Goal: Task Accomplishment & Management: Complete application form

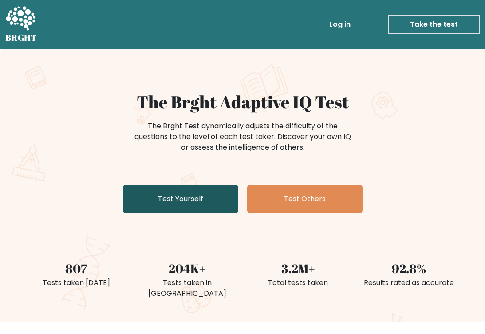
click at [182, 196] on link "Test Yourself" at bounding box center [180, 199] width 115 height 28
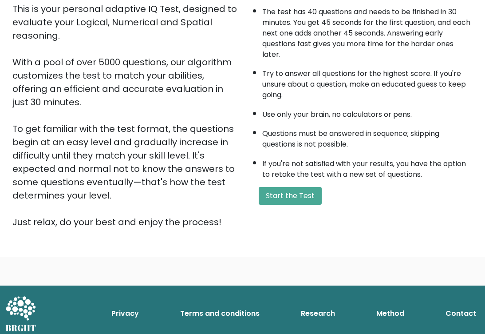
scroll to position [113, 0]
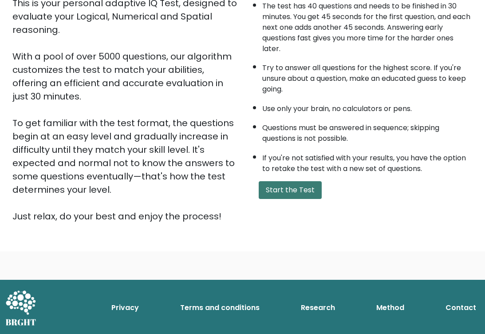
click at [301, 194] on button "Start the Test" at bounding box center [290, 190] width 63 height 18
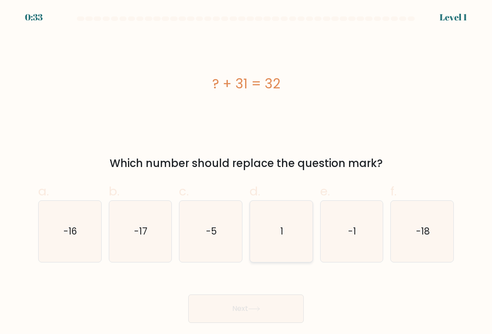
click at [292, 236] on icon "1" at bounding box center [280, 231] width 61 height 61
click at [246, 173] on input "d. 1" at bounding box center [246, 170] width 0 height 6
radio input "true"
click at [256, 307] on icon at bounding box center [254, 308] width 12 height 5
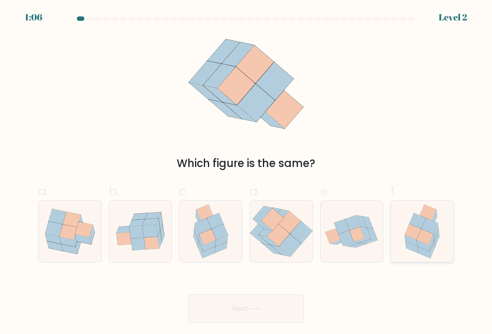
click at [426, 228] on icon at bounding box center [429, 226] width 16 height 16
click at [246, 173] on input "f." at bounding box center [246, 170] width 0 height 6
radio input "true"
click at [250, 318] on button "Next" at bounding box center [245, 308] width 115 height 28
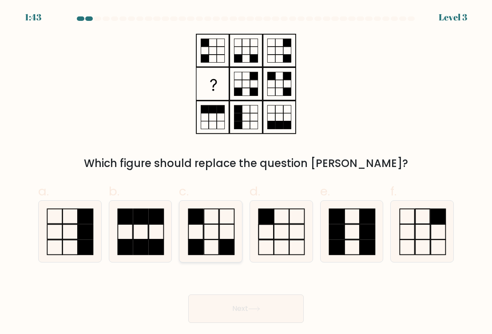
click at [207, 237] on icon at bounding box center [210, 231] width 61 height 61
click at [246, 173] on input "c." at bounding box center [246, 170] width 0 height 6
radio input "true"
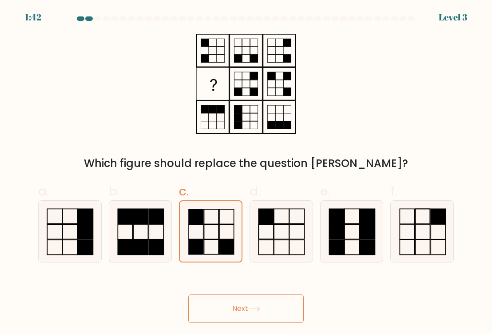
click at [248, 300] on button "Next" at bounding box center [245, 308] width 115 height 28
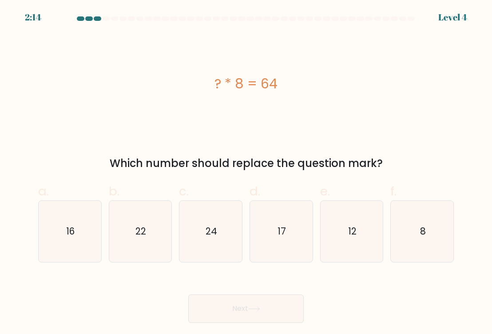
click at [85, 280] on div "Next" at bounding box center [246, 298] width 426 height 50
click at [428, 229] on icon "8" at bounding box center [421, 231] width 61 height 61
click at [246, 173] on input "f. 8" at bounding box center [246, 170] width 0 height 6
radio input "true"
click at [266, 301] on button "Next" at bounding box center [245, 308] width 115 height 28
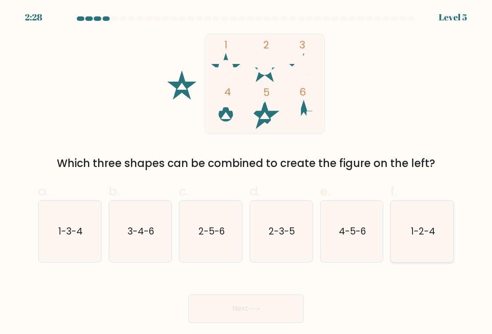
click at [408, 232] on icon "1-2-4" at bounding box center [421, 231] width 61 height 61
click at [246, 173] on input "f. 1-2-4" at bounding box center [246, 170] width 0 height 6
radio input "true"
click at [256, 302] on button "Next" at bounding box center [245, 308] width 115 height 28
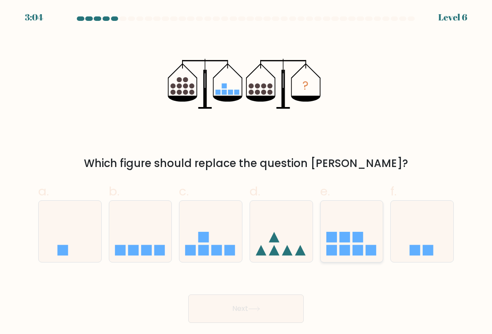
click at [344, 241] on rect at bounding box center [344, 237] width 11 height 11
click at [246, 173] on input "e." at bounding box center [246, 170] width 0 height 6
radio input "true"
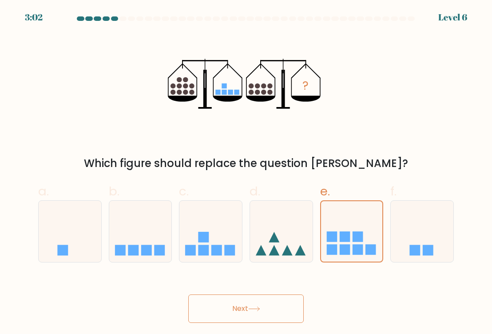
click at [266, 303] on button "Next" at bounding box center [245, 308] width 115 height 28
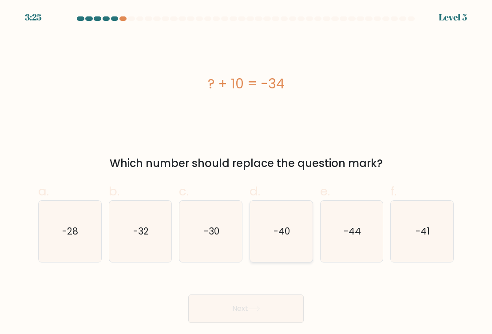
click at [282, 235] on text "-40" at bounding box center [281, 231] width 16 height 13
click at [246, 173] on input "d. -40" at bounding box center [246, 170] width 0 height 6
radio input "true"
click at [261, 304] on button "Next" at bounding box center [245, 308] width 115 height 28
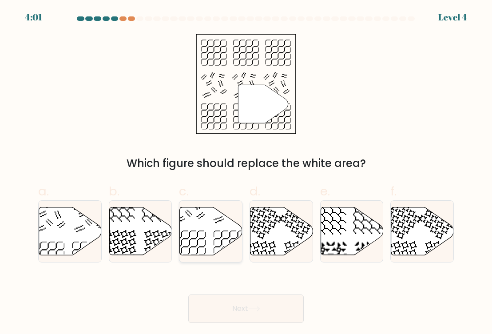
click at [213, 225] on icon at bounding box center [211, 231] width 63 height 48
click at [246, 173] on input "c." at bounding box center [246, 170] width 0 height 6
radio input "true"
click at [248, 313] on button "Next" at bounding box center [245, 308] width 115 height 28
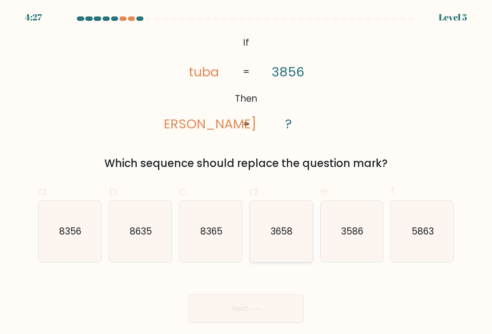
click at [284, 225] on text "3658" at bounding box center [282, 231] width 22 height 13
click at [246, 173] on input "d. 3658" at bounding box center [246, 170] width 0 height 6
radio input "true"
click at [260, 307] on icon at bounding box center [254, 308] width 12 height 5
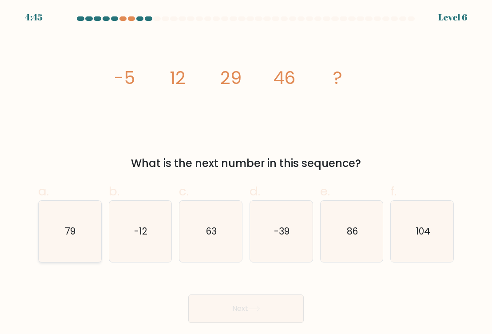
click at [84, 225] on icon "79" at bounding box center [69, 231] width 61 height 61
click at [246, 173] on input "a. 79" at bounding box center [246, 170] width 0 height 6
radio input "true"
click at [275, 312] on button "Next" at bounding box center [245, 308] width 115 height 28
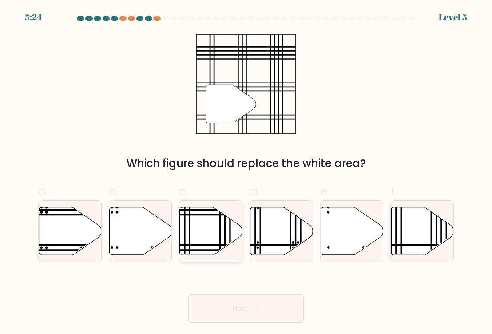
click at [192, 235] on icon at bounding box center [211, 231] width 63 height 48
click at [246, 173] on input "c." at bounding box center [246, 170] width 0 height 6
radio input "true"
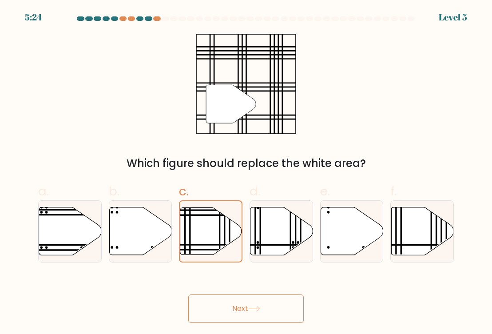
click at [217, 301] on button "Next" at bounding box center [245, 308] width 115 height 28
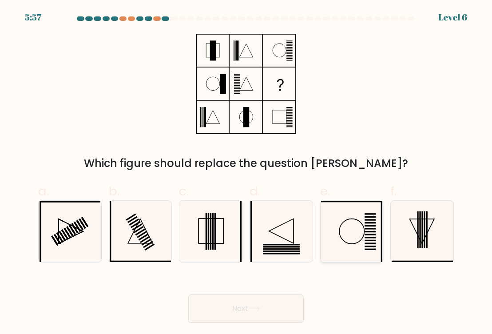
click at [337, 233] on icon at bounding box center [351, 231] width 61 height 61
click at [246, 173] on input "e." at bounding box center [246, 170] width 0 height 6
radio input "true"
click at [265, 305] on button "Next" at bounding box center [245, 308] width 115 height 28
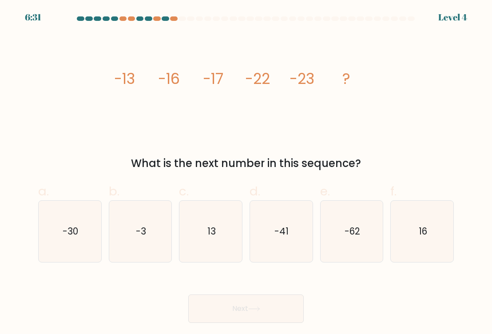
drag, startPoint x: 151, startPoint y: 225, endPoint x: 185, endPoint y: 281, distance: 65.7
click at [151, 227] on icon "-3" at bounding box center [140, 231] width 61 height 61
click at [246, 173] on input "b. -3" at bounding box center [246, 170] width 0 height 6
radio input "true"
click at [221, 304] on button "Next" at bounding box center [245, 308] width 115 height 28
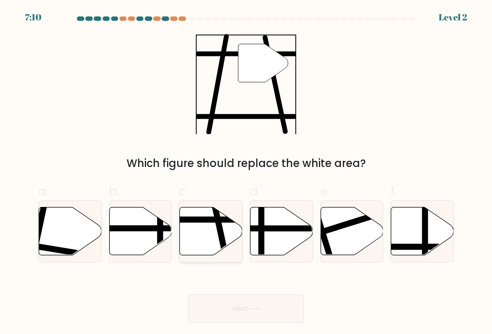
click at [213, 228] on icon at bounding box center [211, 231] width 63 height 48
click at [246, 173] on input "c." at bounding box center [246, 170] width 0 height 6
radio input "true"
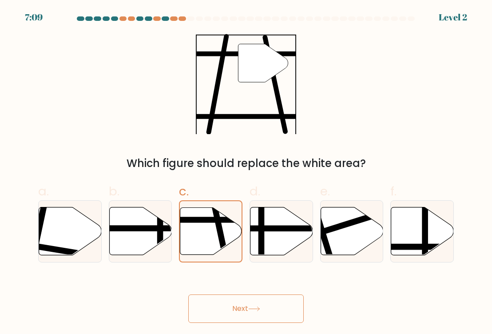
click at [233, 308] on button "Next" at bounding box center [245, 308] width 115 height 28
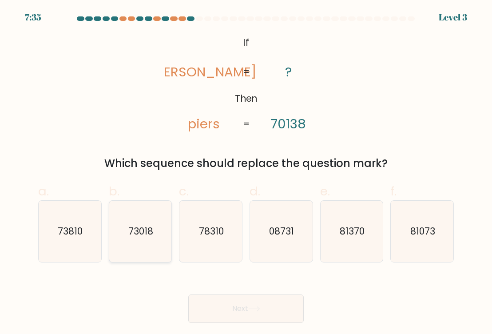
click at [157, 231] on icon "73018" at bounding box center [140, 231] width 61 height 61
click at [246, 173] on input "b. 73018" at bounding box center [246, 170] width 0 height 6
radio input "true"
click at [270, 304] on button "Next" at bounding box center [245, 308] width 115 height 28
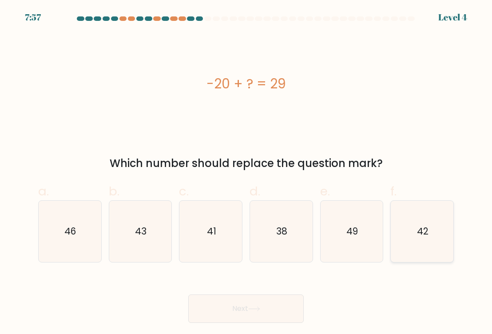
click at [421, 237] on text "42" at bounding box center [423, 231] width 12 height 13
click at [246, 173] on input "f. 42" at bounding box center [246, 170] width 0 height 6
radio input "true"
click at [228, 326] on body "7:57 Level 4 a." at bounding box center [246, 167] width 492 height 334
click at [227, 308] on button "Next" at bounding box center [245, 308] width 115 height 28
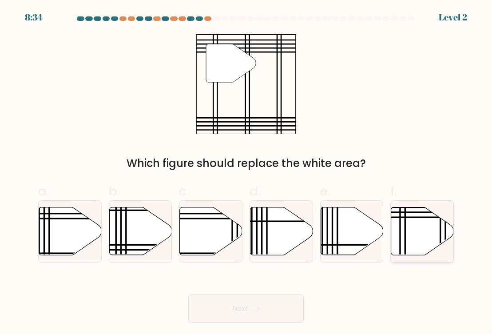
click at [409, 233] on icon at bounding box center [422, 231] width 63 height 48
click at [246, 173] on input "f." at bounding box center [246, 170] width 0 height 6
radio input "true"
click at [229, 311] on button "Next" at bounding box center [245, 308] width 115 height 28
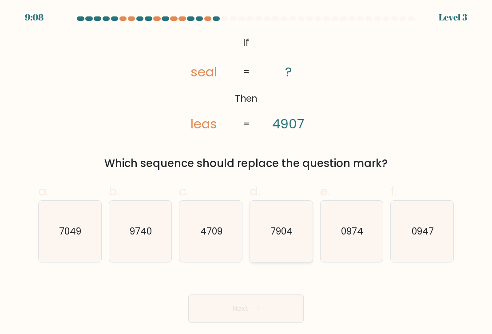
click at [275, 222] on icon "7904" at bounding box center [280, 231] width 61 height 61
click at [246, 173] on input "d. 7904" at bounding box center [246, 170] width 0 height 6
radio input "true"
click at [248, 311] on button "Next" at bounding box center [245, 308] width 115 height 28
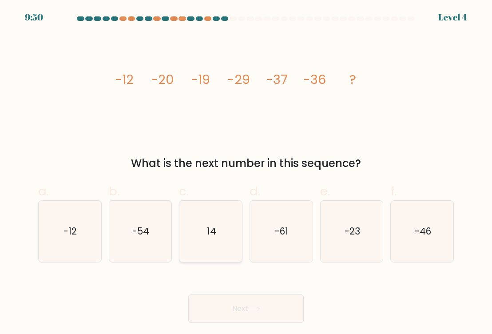
click at [217, 238] on icon "14" at bounding box center [210, 231] width 61 height 61
click at [246, 173] on input "c. 14" at bounding box center [246, 170] width 0 height 6
radio input "true"
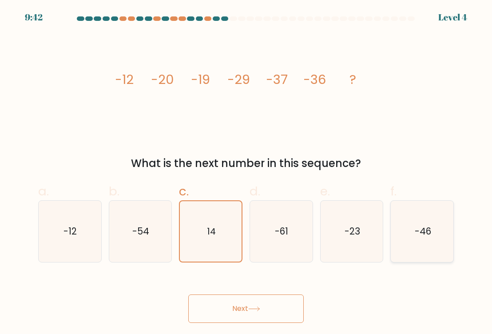
click at [403, 236] on icon "-46" at bounding box center [421, 231] width 61 height 61
click at [246, 173] on input "f. -46" at bounding box center [246, 170] width 0 height 6
radio input "true"
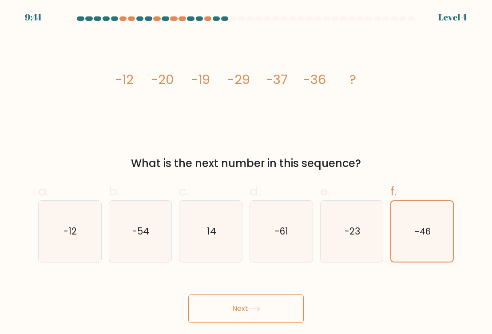
click at [219, 315] on button "Next" at bounding box center [245, 308] width 115 height 28
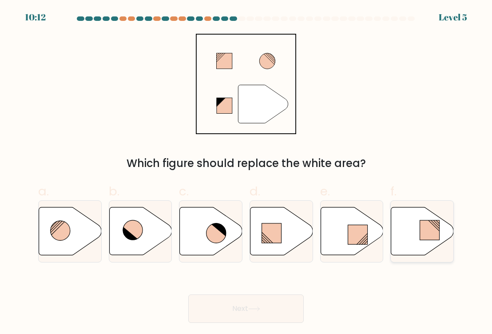
click at [429, 230] on rect at bounding box center [430, 230] width 20 height 20
click at [246, 173] on input "f." at bounding box center [246, 170] width 0 height 6
radio input "true"
click at [213, 313] on button "Next" at bounding box center [245, 308] width 115 height 28
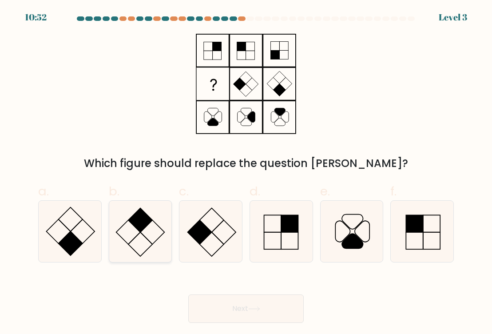
click at [143, 230] on icon at bounding box center [140, 231] width 61 height 61
click at [246, 173] on input "b." at bounding box center [246, 170] width 0 height 6
radio input "true"
click at [227, 315] on button "Next" at bounding box center [245, 308] width 115 height 28
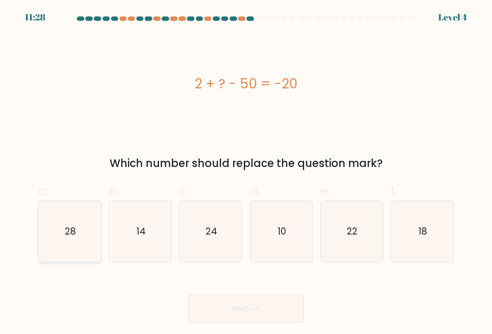
click at [72, 231] on text "28" at bounding box center [70, 231] width 11 height 13
click at [246, 173] on input "a. 28" at bounding box center [246, 170] width 0 height 6
radio input "true"
click at [238, 302] on button "Next" at bounding box center [245, 308] width 115 height 28
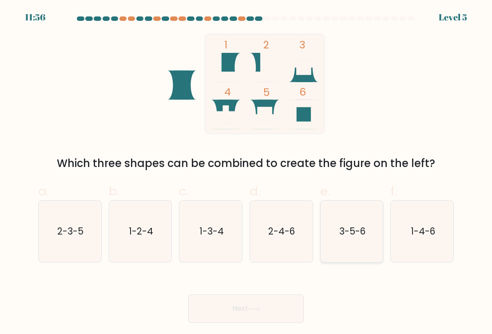
click at [335, 229] on icon "3-5-6" at bounding box center [351, 231] width 61 height 61
click at [246, 173] on input "e. 3-5-6" at bounding box center [246, 170] width 0 height 6
radio input "true"
click at [249, 308] on button "Next" at bounding box center [245, 308] width 115 height 28
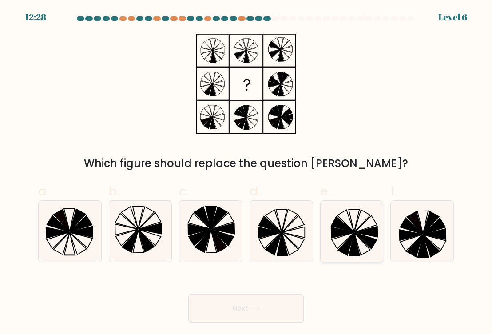
click at [340, 233] on icon at bounding box center [342, 232] width 23 height 11
click at [246, 173] on input "e." at bounding box center [246, 170] width 0 height 6
radio input "true"
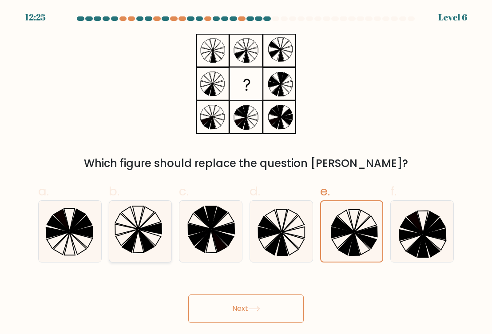
click at [158, 237] on icon at bounding box center [140, 231] width 61 height 61
click at [246, 173] on input "b." at bounding box center [246, 170] width 0 height 6
radio input "true"
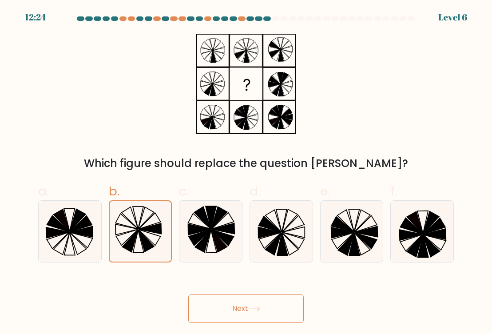
click at [245, 302] on button "Next" at bounding box center [245, 308] width 115 height 28
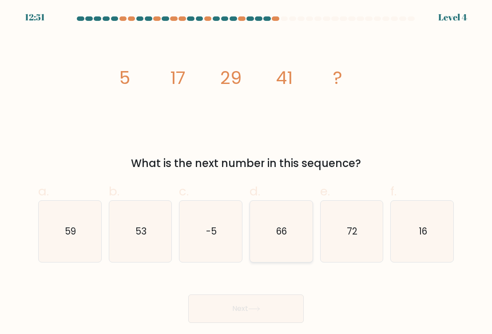
click at [277, 239] on icon "66" at bounding box center [280, 231] width 61 height 61
click at [246, 173] on input "d. 66" at bounding box center [246, 170] width 0 height 6
radio input "true"
click at [244, 311] on button "Next" at bounding box center [245, 308] width 115 height 28
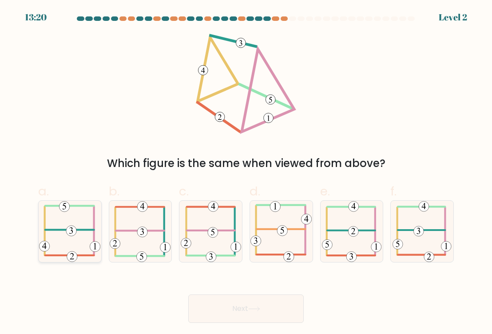
click at [73, 225] on icon at bounding box center [69, 231] width 61 height 61
click at [246, 173] on input "a." at bounding box center [246, 170] width 0 height 6
radio input "true"
click at [256, 310] on icon at bounding box center [254, 308] width 12 height 5
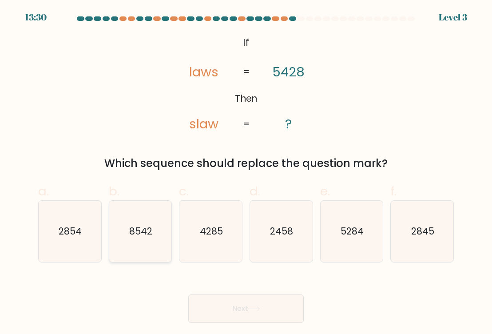
click at [162, 229] on icon "8542" at bounding box center [140, 231] width 61 height 61
click at [246, 173] on input "b. 8542" at bounding box center [246, 170] width 0 height 6
radio input "true"
click at [230, 304] on button "Next" at bounding box center [245, 308] width 115 height 28
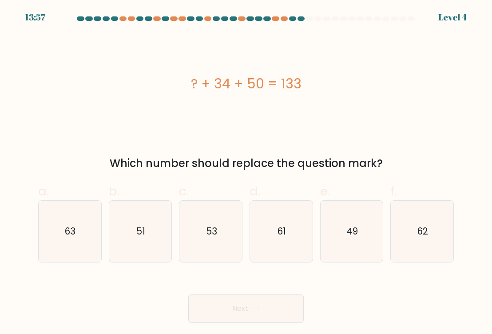
click at [118, 288] on div "Next" at bounding box center [246, 298] width 426 height 50
click at [363, 231] on icon "49" at bounding box center [351, 231] width 61 height 61
click at [246, 173] on input "e. 49" at bounding box center [246, 170] width 0 height 6
radio input "true"
click at [231, 310] on button "Next" at bounding box center [245, 308] width 115 height 28
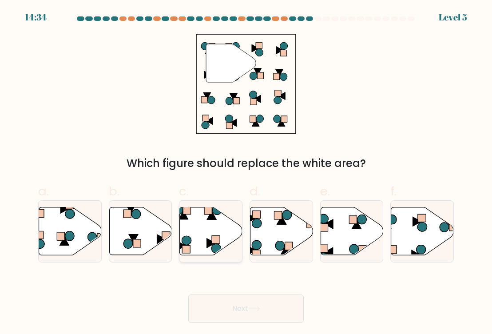
click at [202, 234] on icon at bounding box center [211, 231] width 63 height 48
click at [246, 173] on input "c." at bounding box center [246, 170] width 0 height 6
radio input "true"
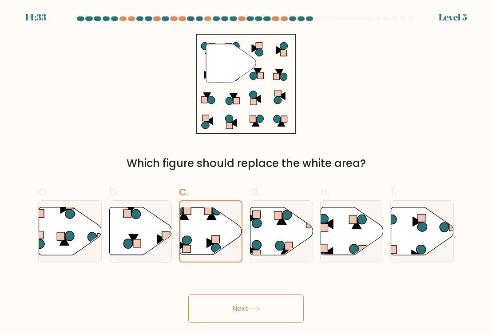
drag, startPoint x: 229, startPoint y: 322, endPoint x: 232, endPoint y: 317, distance: 5.4
click at [230, 320] on button "Next" at bounding box center [245, 308] width 115 height 28
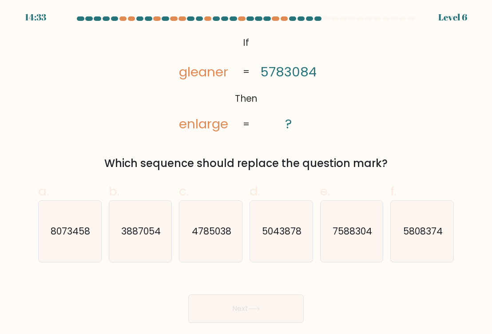
click at [232, 312] on button "Next" at bounding box center [245, 308] width 115 height 28
click at [283, 241] on icon "5043878" at bounding box center [280, 231] width 61 height 61
click at [246, 173] on input "d. 5043878" at bounding box center [246, 170] width 0 height 6
radio input "true"
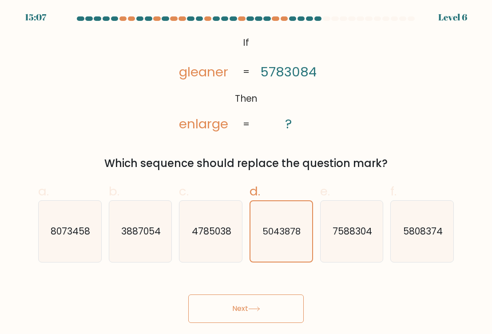
click at [252, 308] on icon at bounding box center [254, 308] width 12 height 5
click at [241, 313] on button "Next" at bounding box center [245, 308] width 115 height 28
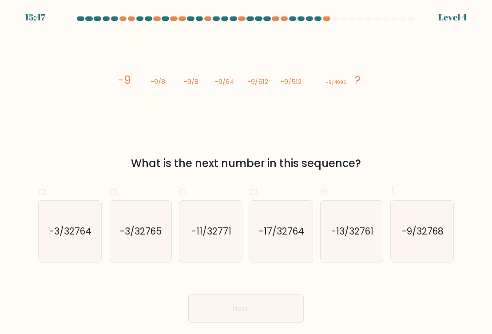
click at [319, 232] on div "e. -13/32761" at bounding box center [351, 222] width 71 height 80
click at [346, 241] on icon "-13/32761" at bounding box center [351, 231] width 61 height 61
click at [246, 173] on input "e. -13/32761" at bounding box center [246, 170] width 0 height 6
radio input "true"
click at [277, 295] on button "Next" at bounding box center [245, 308] width 115 height 28
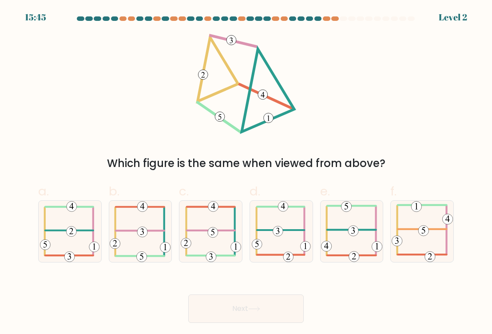
click at [269, 304] on button "Next" at bounding box center [245, 308] width 115 height 28
click at [147, 219] on icon at bounding box center [140, 231] width 61 height 61
click at [246, 173] on input "b." at bounding box center [246, 170] width 0 height 6
radio input "true"
click at [252, 312] on button "Next" at bounding box center [245, 308] width 115 height 28
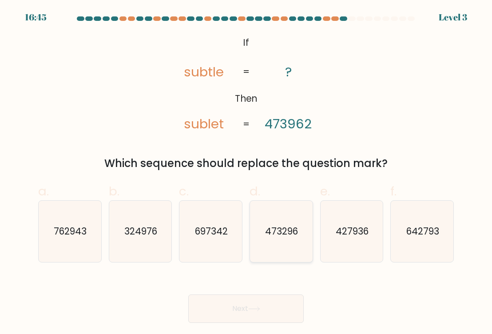
click at [263, 217] on icon "473296" at bounding box center [280, 231] width 61 height 61
click at [246, 173] on input "d. 473296" at bounding box center [246, 170] width 0 height 6
radio input "true"
click at [254, 312] on button "Next" at bounding box center [245, 308] width 115 height 28
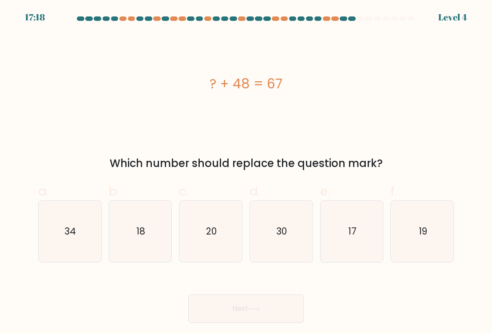
click at [167, 118] on div "? + 48 = 67" at bounding box center [245, 84] width 415 height 100
click at [429, 237] on icon "19" at bounding box center [421, 231] width 61 height 61
click at [246, 173] on input "f. 19" at bounding box center [246, 170] width 0 height 6
radio input "true"
click at [259, 307] on icon at bounding box center [254, 308] width 12 height 5
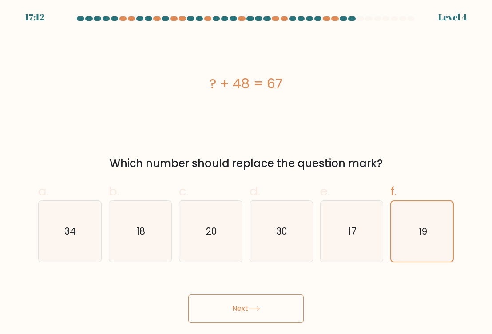
click at [272, 308] on button "Next" at bounding box center [245, 308] width 115 height 28
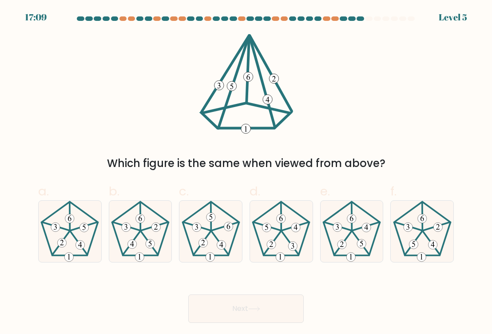
click at [343, 310] on div "Next" at bounding box center [246, 298] width 426 height 50
click at [418, 225] on icon at bounding box center [421, 231] width 61 height 61
click at [246, 173] on input "f." at bounding box center [246, 170] width 0 height 6
radio input "true"
click at [242, 312] on button "Next" at bounding box center [245, 308] width 115 height 28
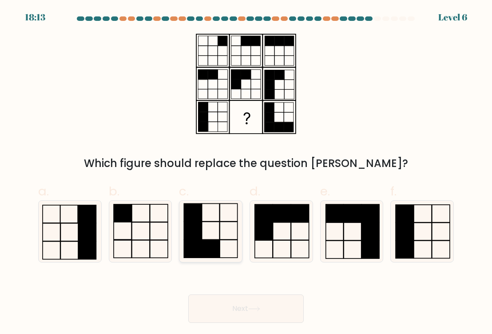
click at [199, 228] on rect at bounding box center [193, 230] width 18 height 18
click at [246, 173] on input "c." at bounding box center [246, 170] width 0 height 6
radio input "true"
click at [255, 306] on icon at bounding box center [254, 308] width 12 height 5
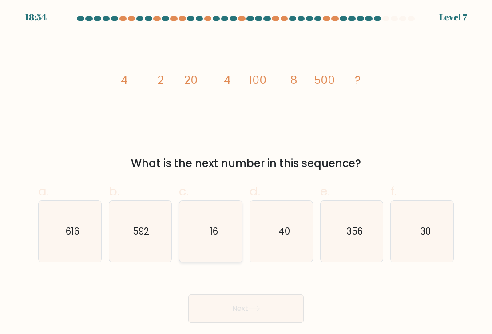
click at [209, 233] on text "-16" at bounding box center [211, 231] width 13 height 13
click at [246, 173] on input "c. -16" at bounding box center [246, 170] width 0 height 6
radio input "true"
click at [215, 312] on button "Next" at bounding box center [245, 308] width 115 height 28
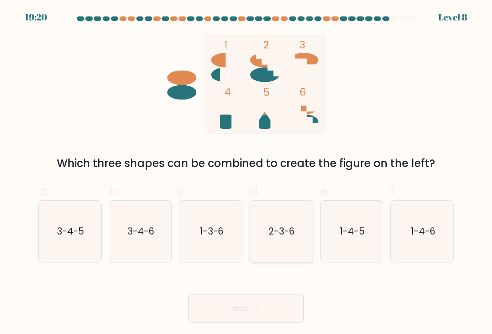
click at [272, 235] on text "2-3-6" at bounding box center [282, 231] width 26 height 13
click at [246, 173] on input "d. 2-3-6" at bounding box center [246, 170] width 0 height 6
radio input "true"
click at [252, 308] on icon at bounding box center [254, 308] width 12 height 5
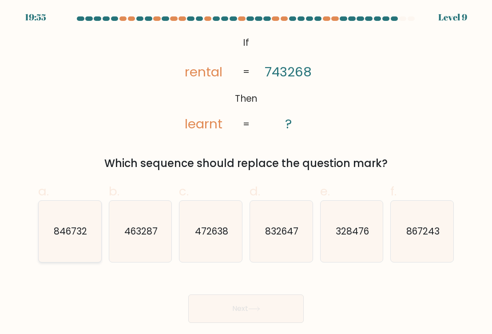
click at [78, 235] on text "846732" at bounding box center [70, 231] width 33 height 13
click at [246, 173] on input "a. 846732" at bounding box center [246, 170] width 0 height 6
radio input "true"
click at [242, 301] on button "Next" at bounding box center [245, 308] width 115 height 28
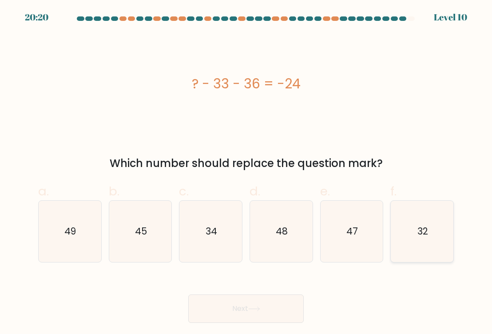
click at [406, 226] on icon "32" at bounding box center [421, 231] width 61 height 61
click at [246, 173] on input "f. 32" at bounding box center [246, 170] width 0 height 6
radio input "true"
click at [258, 312] on button "Next" at bounding box center [245, 308] width 115 height 28
click at [277, 302] on button "Next" at bounding box center [245, 308] width 115 height 28
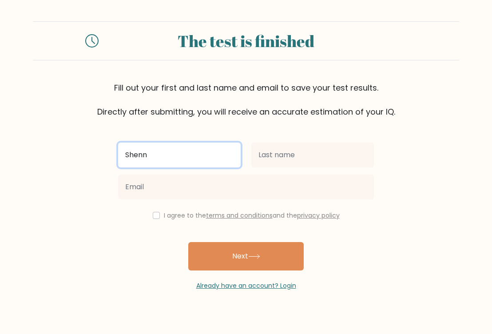
click at [184, 158] on input "Shenn" at bounding box center [179, 154] width 122 height 25
type input "Shenn Lyza"
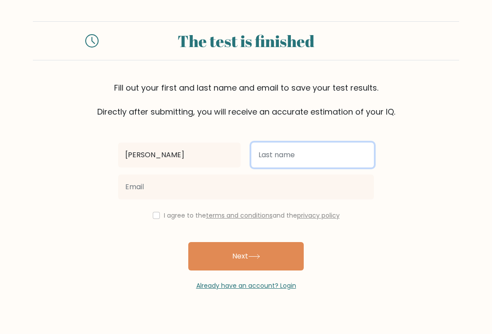
type input "G"
type input "Cariaga"
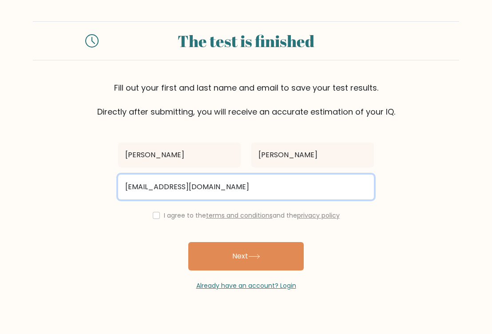
type input "Shennlyzac@gmail.com"
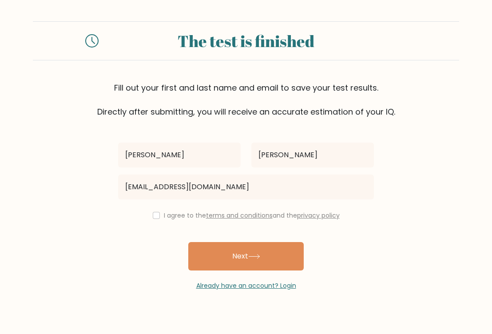
click at [157, 215] on div "I agree to the terms and conditions and the privacy policy" at bounding box center [246, 215] width 266 height 11
click at [154, 216] on input "checkbox" at bounding box center [156, 215] width 7 height 7
checkbox input "true"
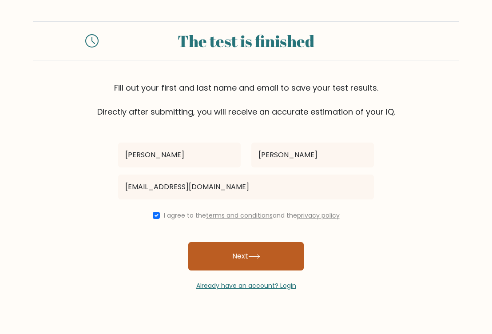
click at [214, 256] on button "Next" at bounding box center [245, 256] width 115 height 28
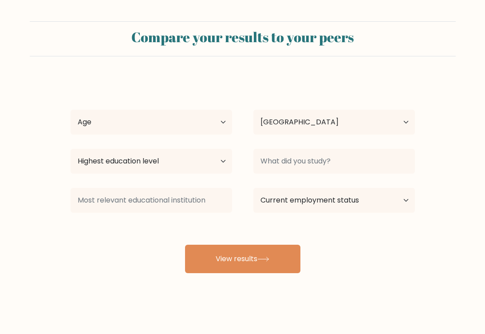
select select "PH"
click at [115, 118] on select "Age Under [DEMOGRAPHIC_DATA] [DEMOGRAPHIC_DATA] [DEMOGRAPHIC_DATA] [DEMOGRAPHIC…" at bounding box center [152, 122] width 162 height 25
select select "18_24"
click at [71, 110] on select "Age Under [DEMOGRAPHIC_DATA] [DEMOGRAPHIC_DATA] [DEMOGRAPHIC_DATA] [DEMOGRAPHIC…" at bounding box center [152, 122] width 162 height 25
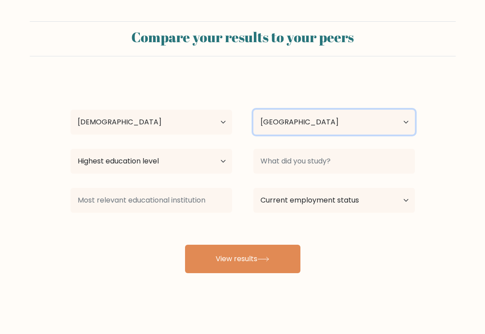
click at [280, 119] on select "Country [GEOGRAPHIC_DATA] [GEOGRAPHIC_DATA] [GEOGRAPHIC_DATA] [US_STATE] [GEOGR…" at bounding box center [334, 122] width 162 height 25
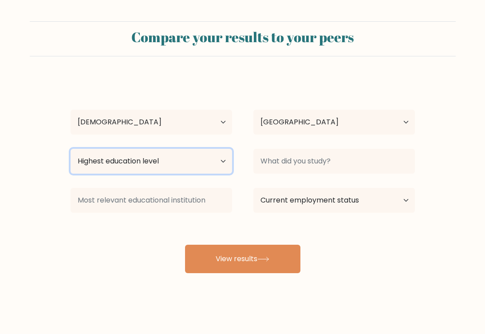
click at [135, 157] on select "Highest education level No schooling Primary Lower Secondary Upper Secondary Oc…" at bounding box center [152, 161] width 162 height 25
select select "bachelors_degree"
click at [71, 149] on select "Highest education level No schooling Primary Lower Secondary Upper Secondary Oc…" at bounding box center [152, 161] width 162 height 25
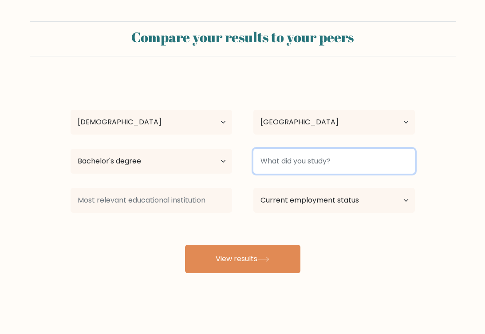
click at [273, 170] on input at bounding box center [334, 161] width 162 height 25
type input "B"
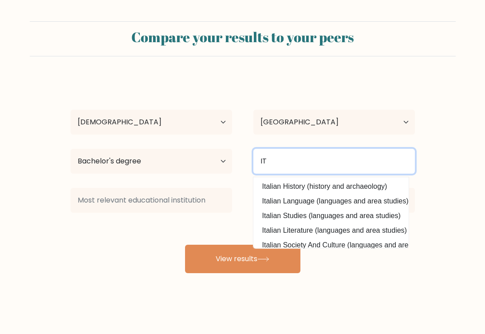
type input "I"
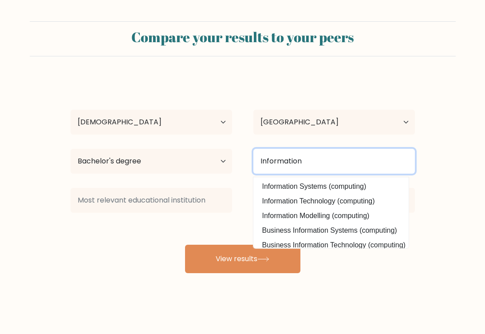
click at [185, 244] on button "View results" at bounding box center [242, 258] width 115 height 28
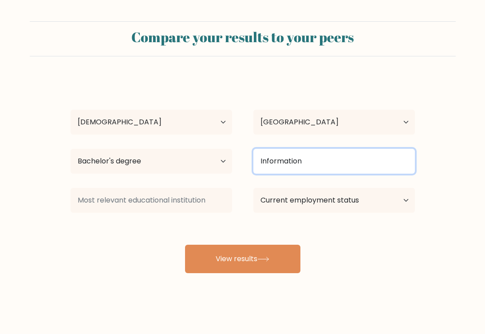
click at [283, 164] on input "Information" at bounding box center [334, 161] width 162 height 25
click at [305, 160] on input "Information" at bounding box center [334, 161] width 162 height 25
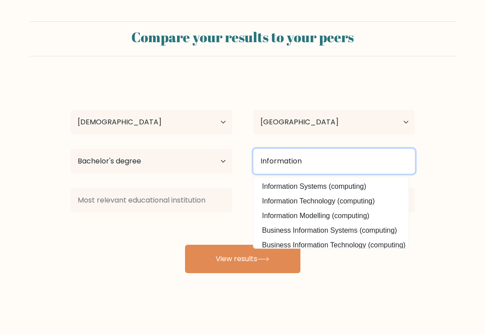
click at [304, 162] on input "Information" at bounding box center [334, 161] width 162 height 25
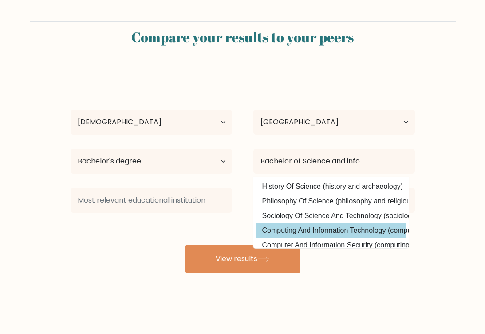
click at [288, 226] on option "Computing And Information Technology (computing)" at bounding box center [331, 230] width 151 height 14
type input "Computing And Information Technology"
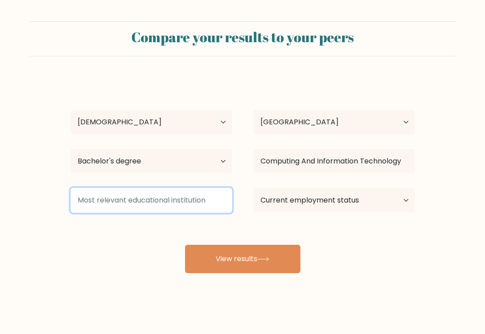
click at [151, 201] on input at bounding box center [152, 200] width 162 height 25
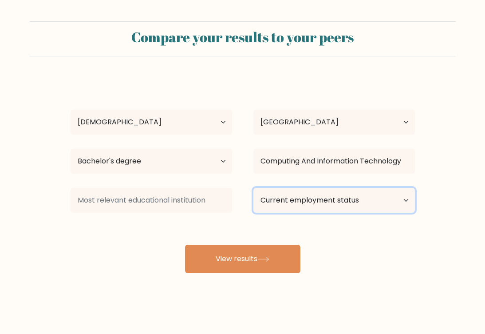
click at [338, 203] on select "Current employment status Employed Student Retired Other / prefer not to answer" at bounding box center [334, 200] width 162 height 25
select select "other"
click at [253, 188] on select "Current employment status Employed Student Retired Other / prefer not to answer" at bounding box center [334, 200] width 162 height 25
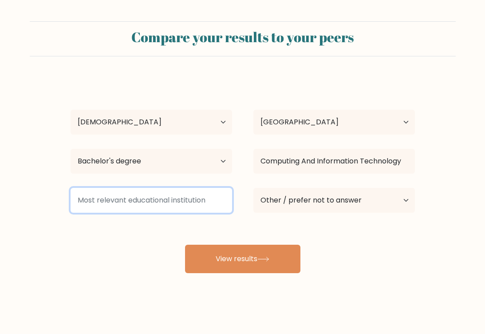
click at [131, 201] on input at bounding box center [152, 200] width 162 height 25
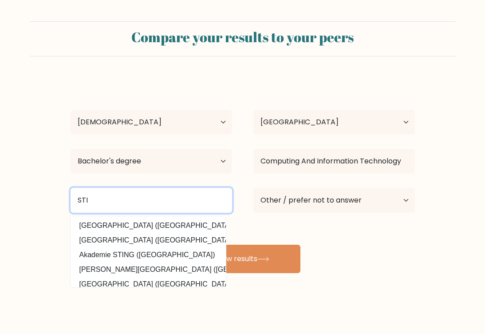
type input "G"
type input "P"
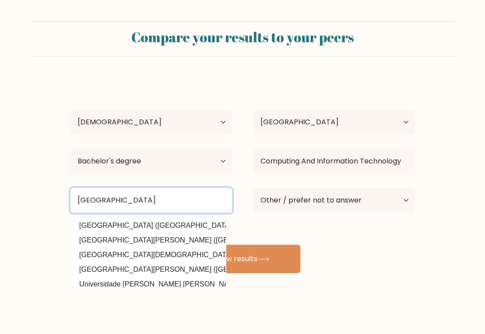
click at [86, 205] on input "ST General Santos City" at bounding box center [152, 200] width 162 height 25
type input "STI General Santos City"
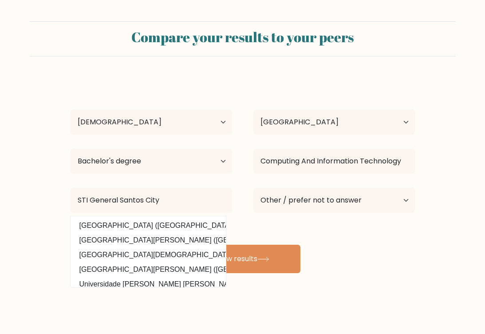
click at [43, 182] on form "Compare your results to your peers Shenn Lyza Cariaga Age Under 18 years old 18…" at bounding box center [242, 147] width 485 height 252
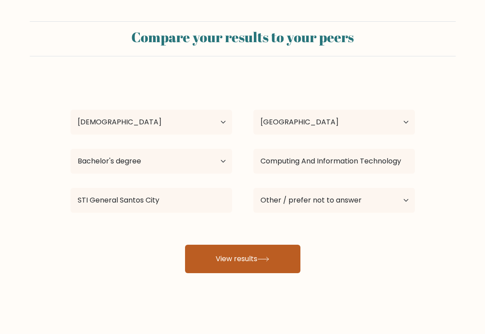
click at [240, 252] on button "View results" at bounding box center [242, 258] width 115 height 28
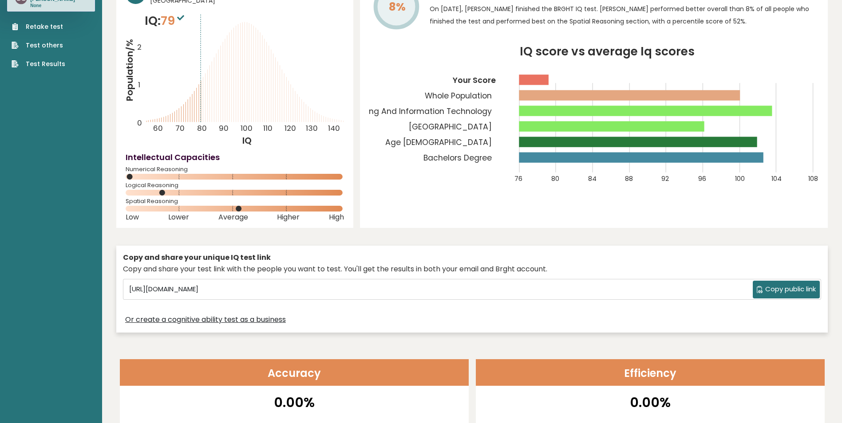
scroll to position [133, 0]
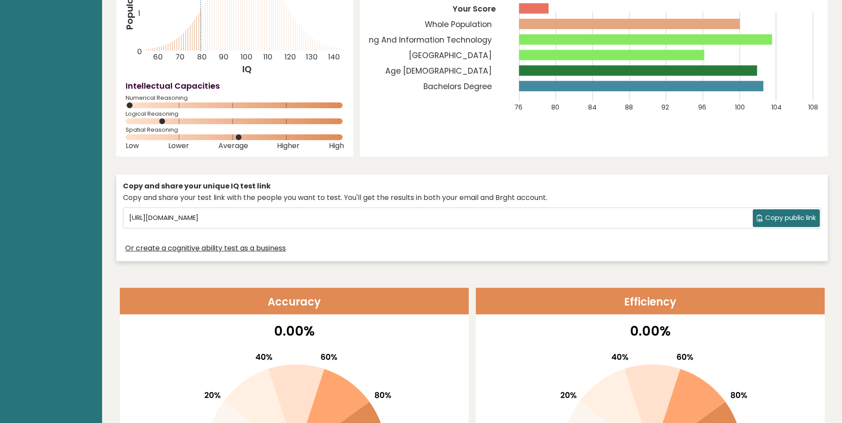
click at [485, 217] on span "Copy public link" at bounding box center [790, 218] width 51 height 10
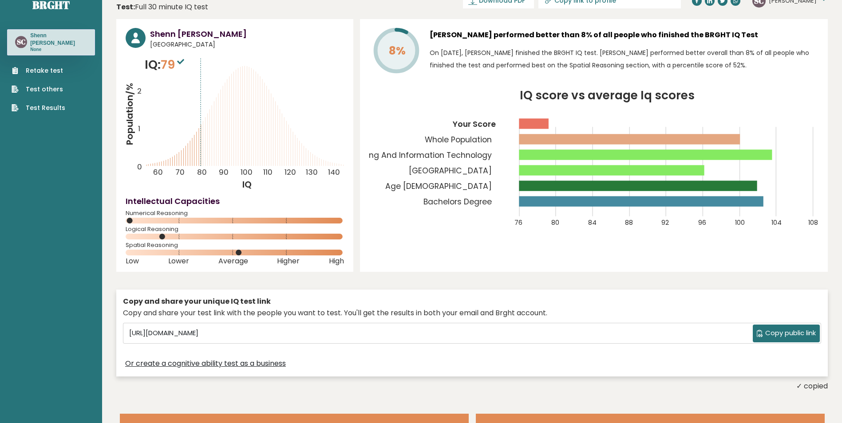
scroll to position [0, 0]
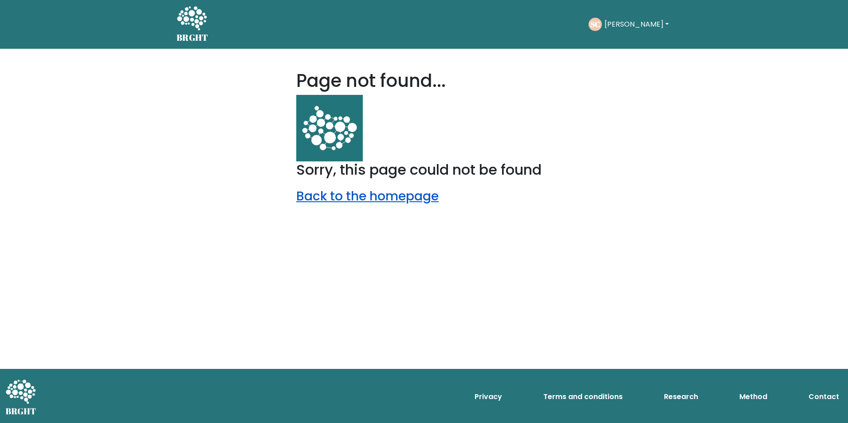
click at [351, 199] on link "Back to the homepage" at bounding box center [367, 196] width 142 height 17
click at [234, 109] on body "BRGHT BRGHT Take the test SC [PERSON_NAME] Dashboard Profile Settings Logout Da…" at bounding box center [424, 211] width 848 height 423
click at [326, 193] on link "Back to the homepage" at bounding box center [367, 196] width 142 height 17
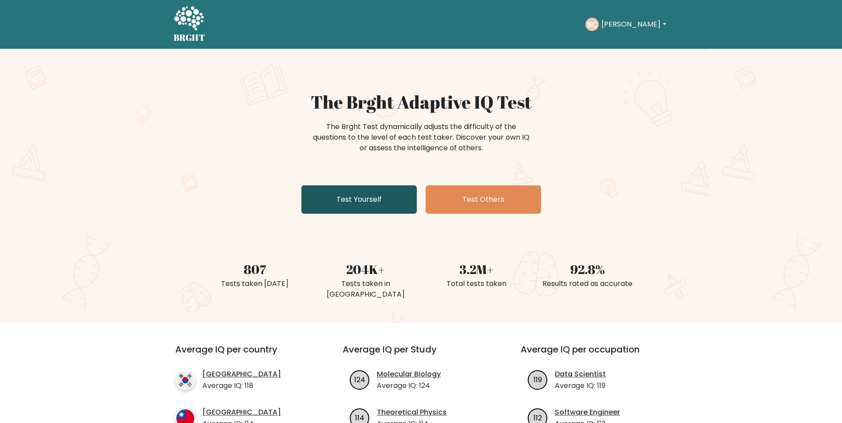
click at [366, 199] on link "Test Yourself" at bounding box center [358, 199] width 115 height 28
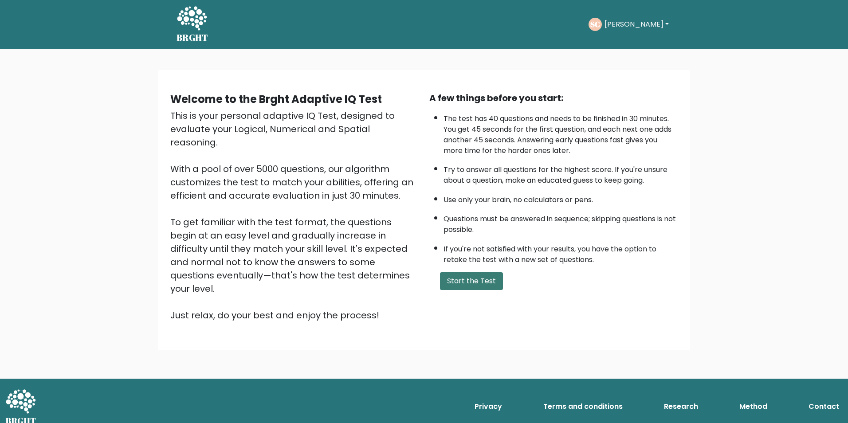
click at [475, 280] on button "Start the Test" at bounding box center [471, 281] width 63 height 18
